Goal: Find specific page/section: Find specific page/section

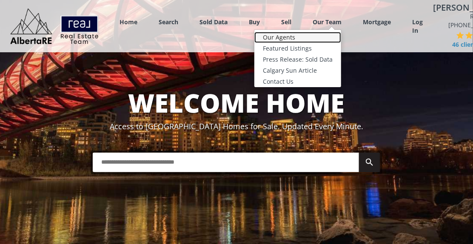
click at [281, 36] on link "Our Agents" at bounding box center [297, 37] width 87 height 11
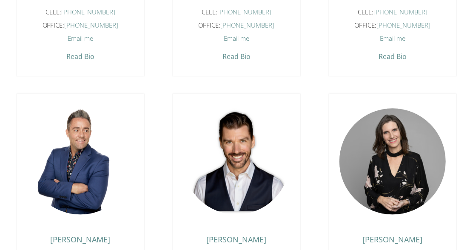
scroll to position [893, 0]
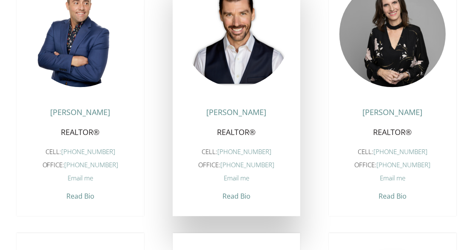
click at [240, 197] on span "Read Bio" at bounding box center [236, 194] width 28 height 14
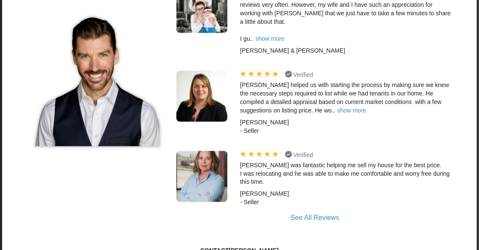
scroll to position [638, 0]
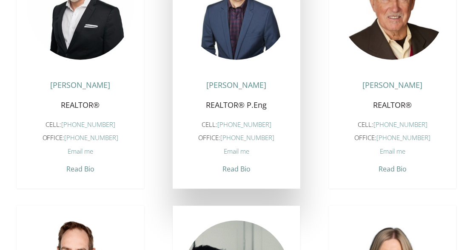
scroll to position [383, 0]
